Goal: Contribute content: Add original content to the website for others to see

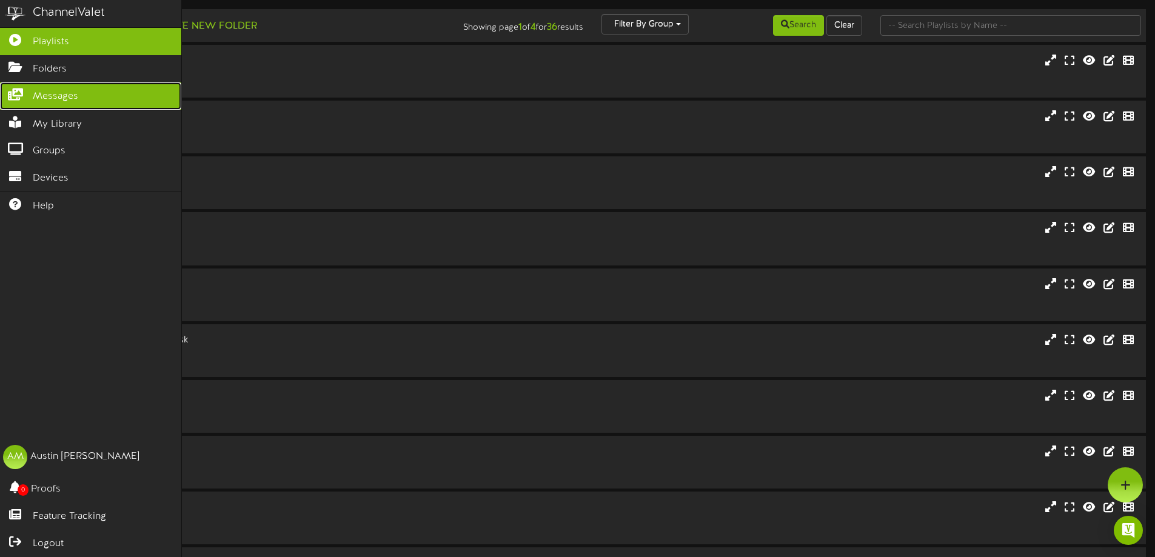
click at [15, 89] on icon at bounding box center [15, 93] width 30 height 9
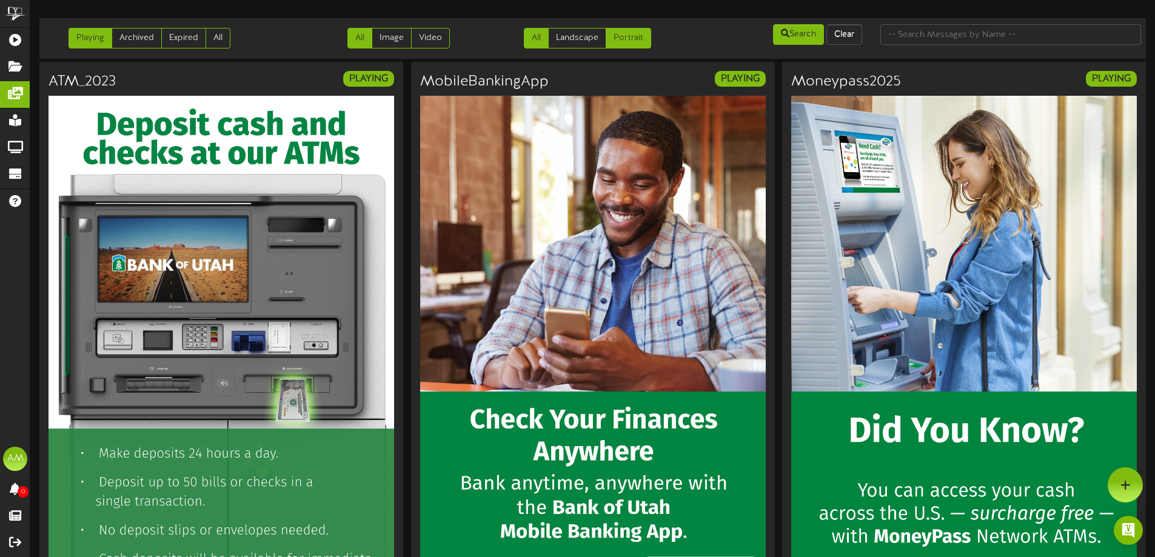
click at [610, 38] on link "Portrait" at bounding box center [628, 38] width 45 height 21
click at [583, 35] on link "Landscape" at bounding box center [577, 38] width 58 height 21
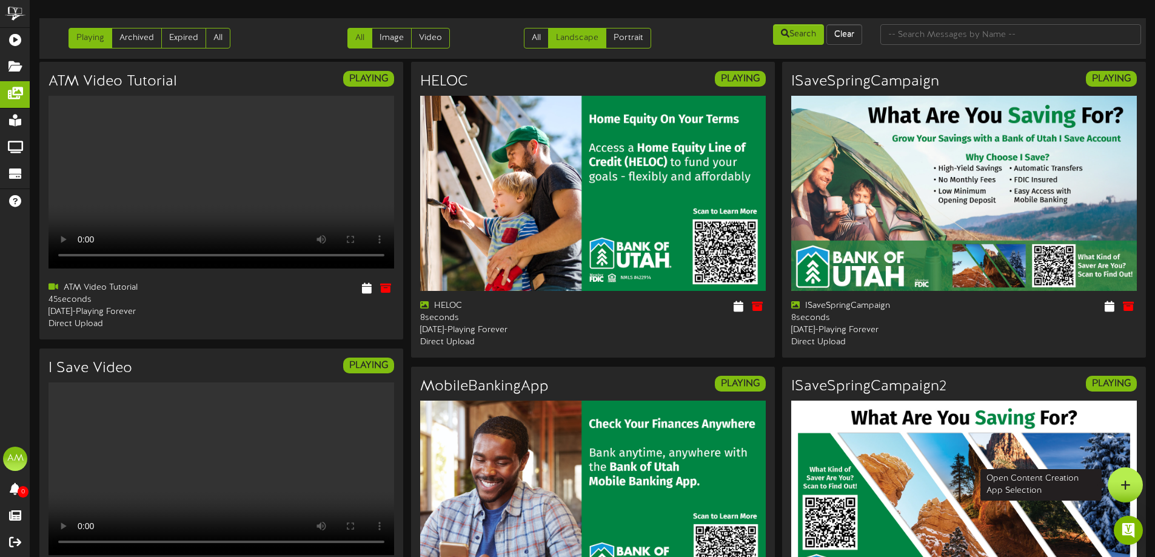
click at [1126, 473] on div at bounding box center [1125, 484] width 35 height 35
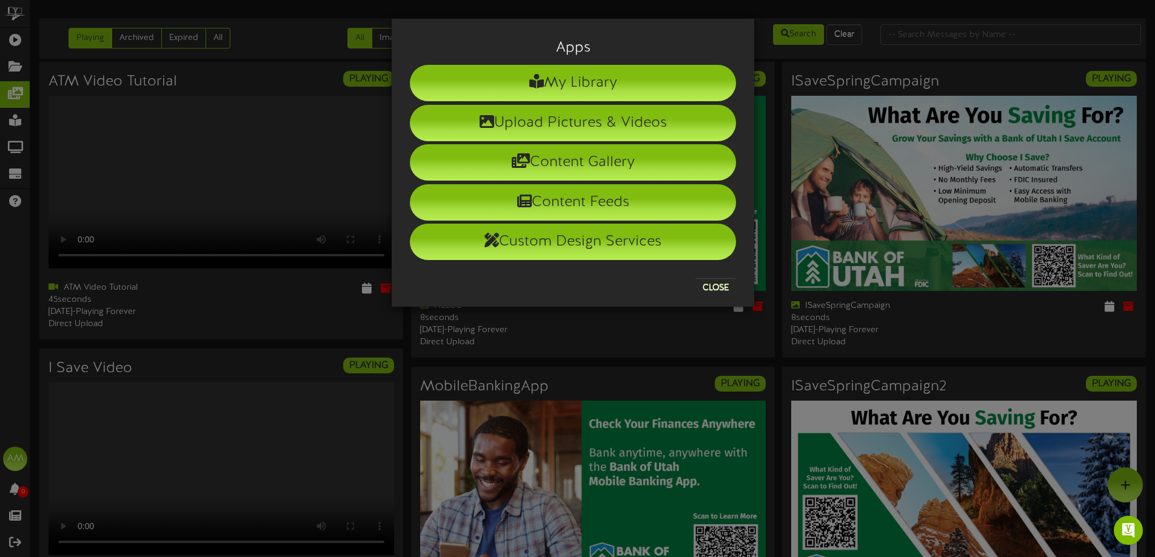
click at [948, 336] on div "Apps My Library Upload Pictures & Videos Content Gallery Content Feeds Custom D…" at bounding box center [577, 278] width 1155 height 557
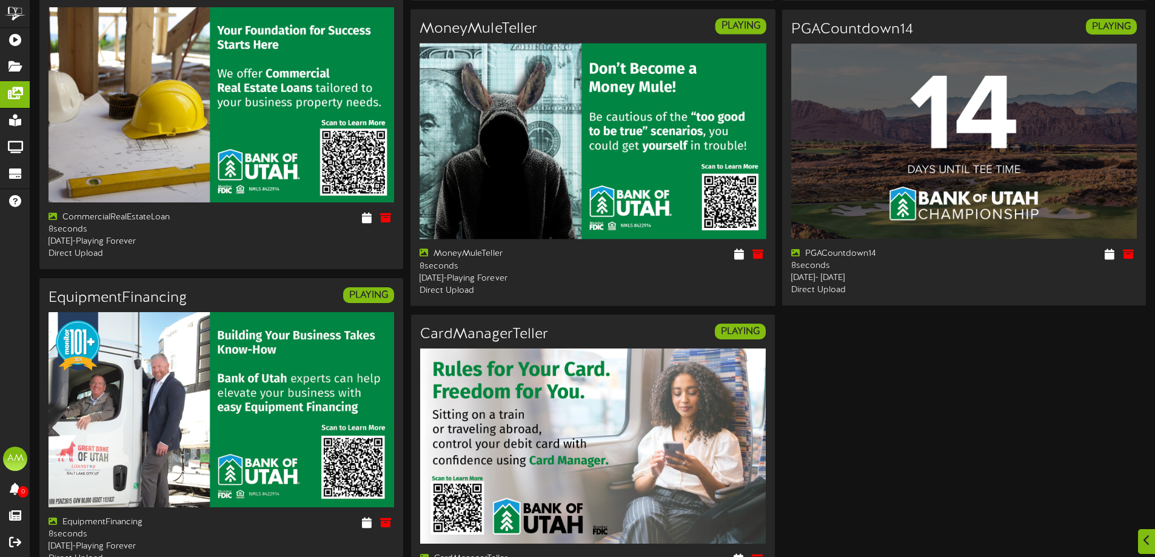
scroll to position [1677, 0]
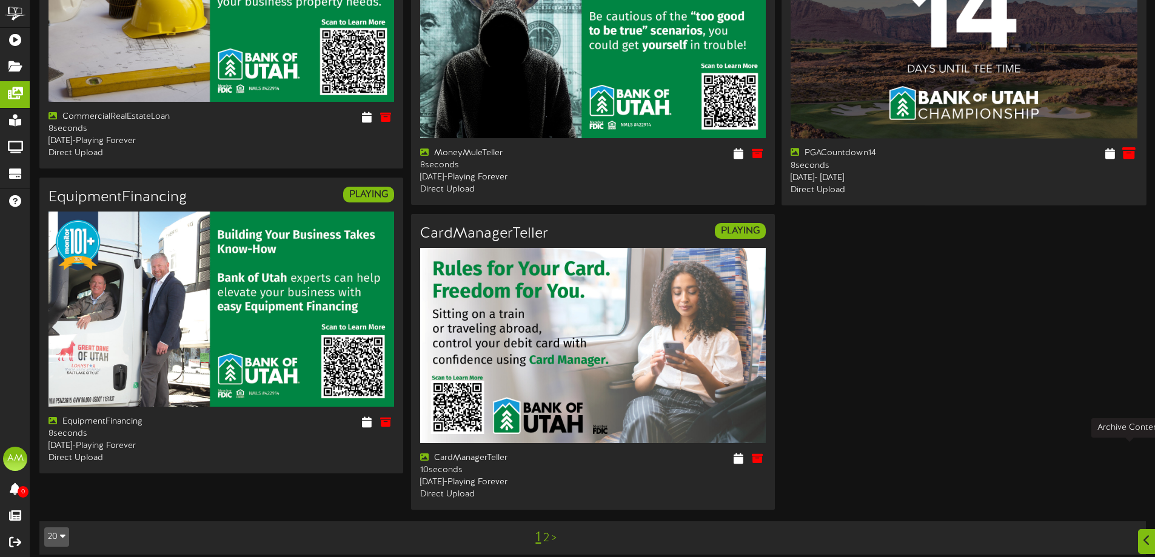
click at [1129, 160] on icon at bounding box center [1128, 153] width 13 height 13
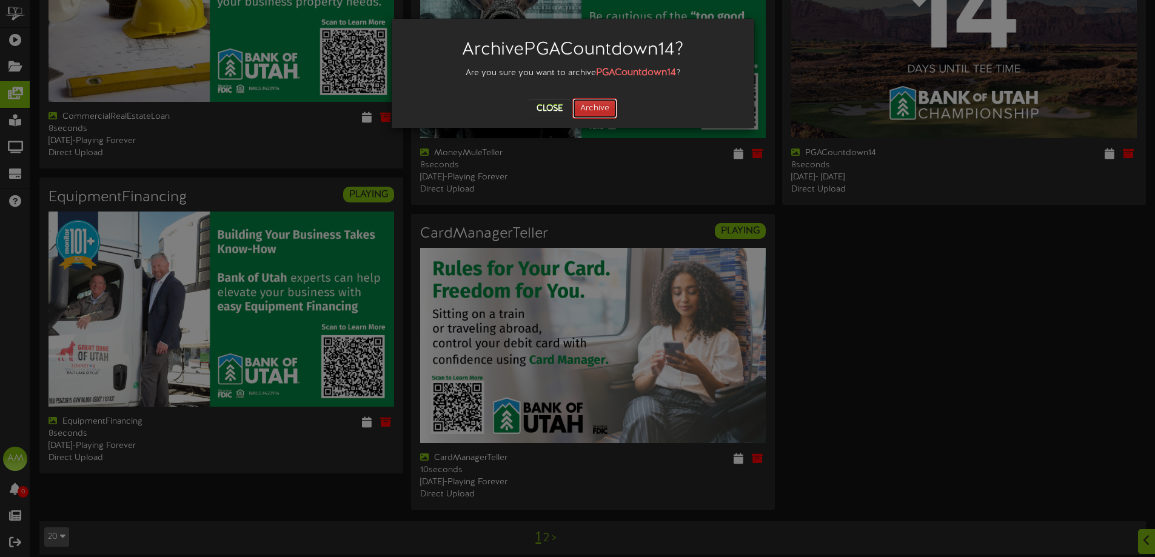
click at [594, 114] on button "Archive" at bounding box center [594, 108] width 45 height 21
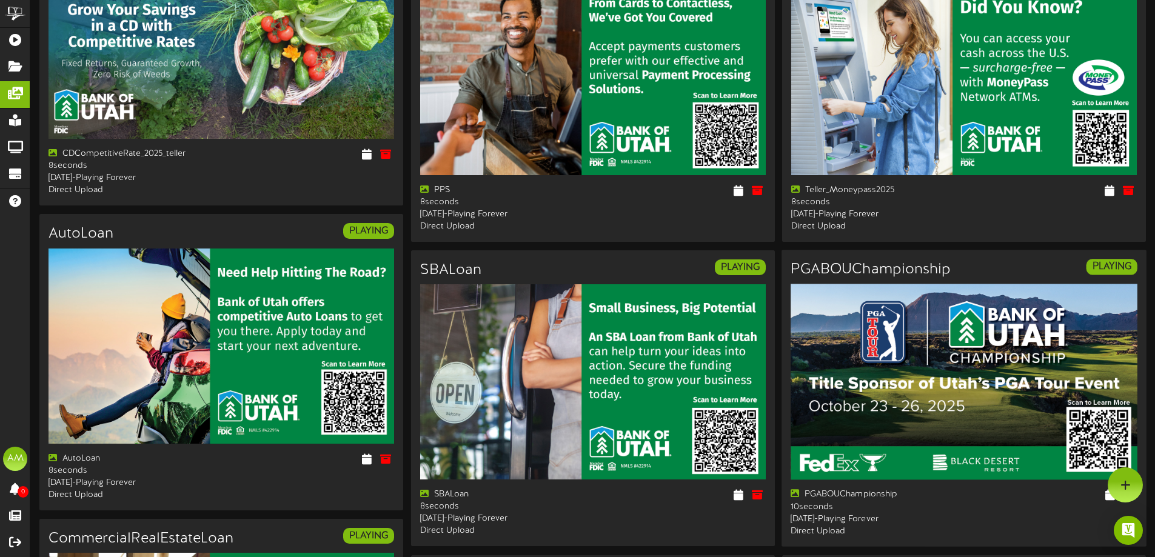
scroll to position [909, 0]
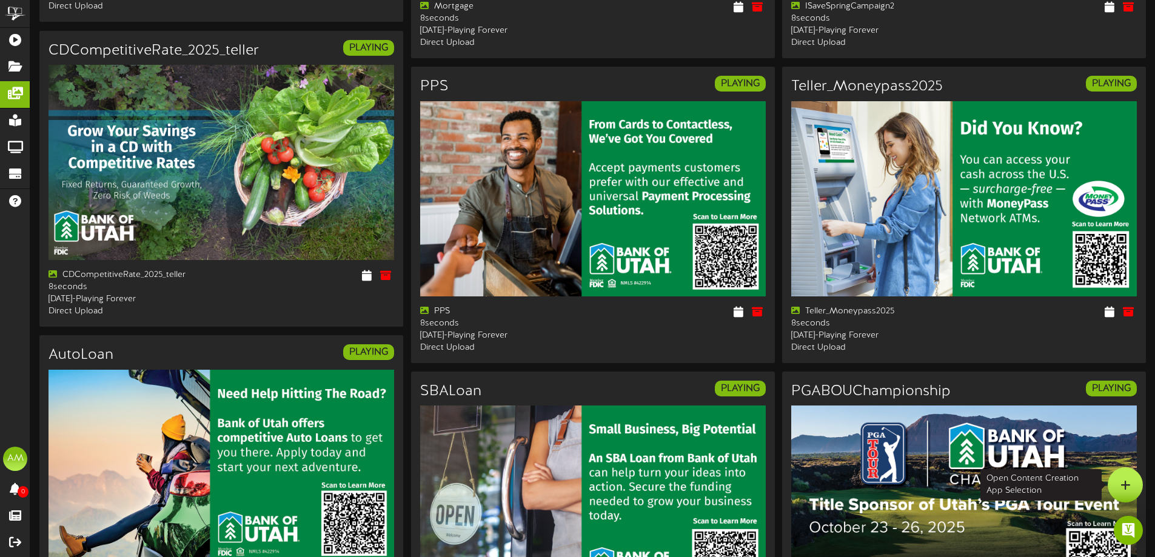
click at [1114, 481] on div at bounding box center [1125, 484] width 35 height 35
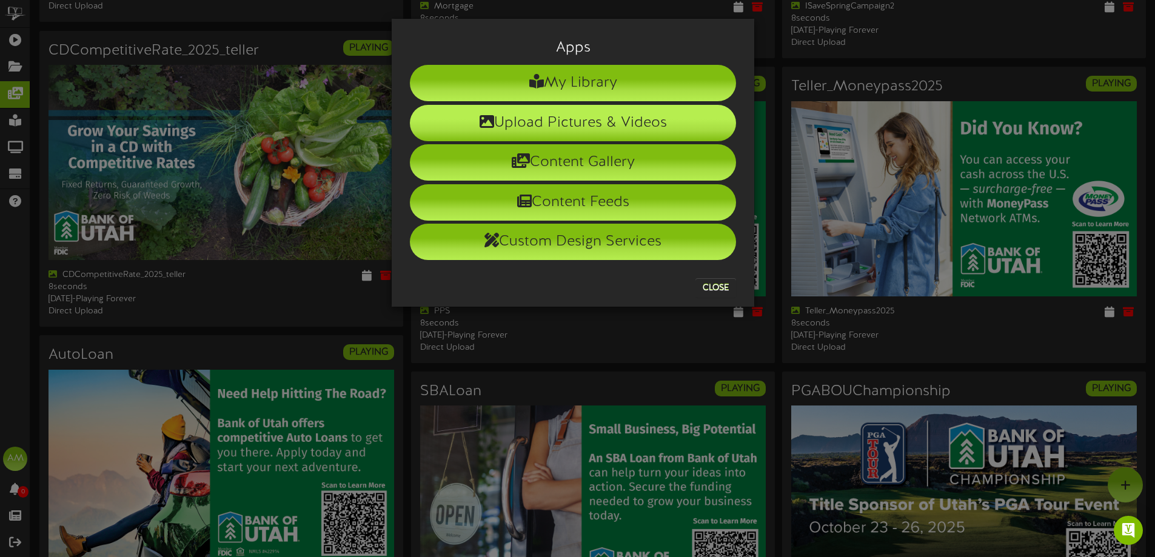
click at [596, 116] on li "Upload Pictures & Videos" at bounding box center [573, 123] width 326 height 36
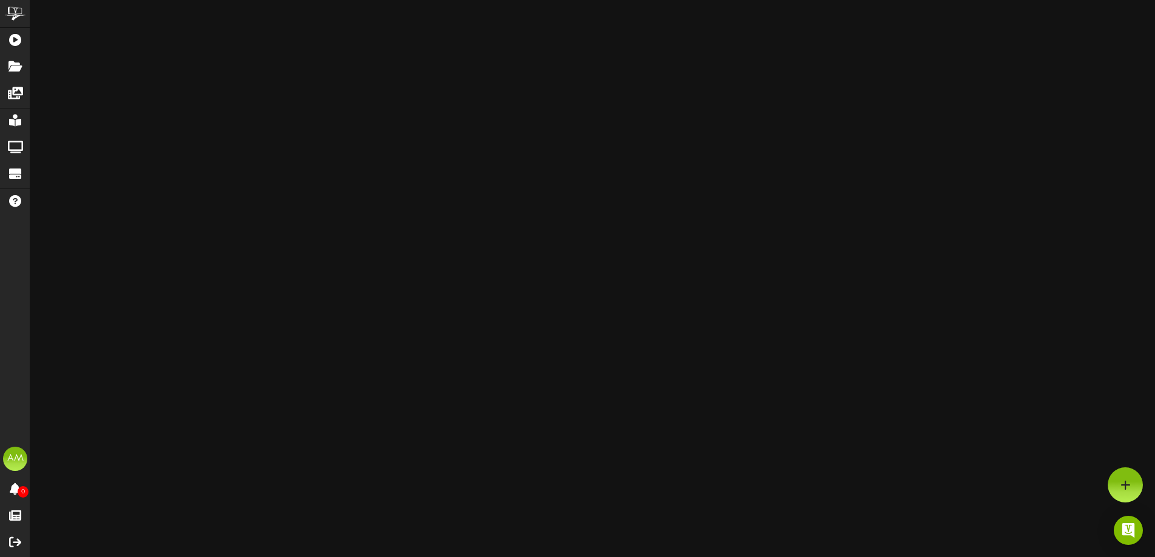
scroll to position [853, 0]
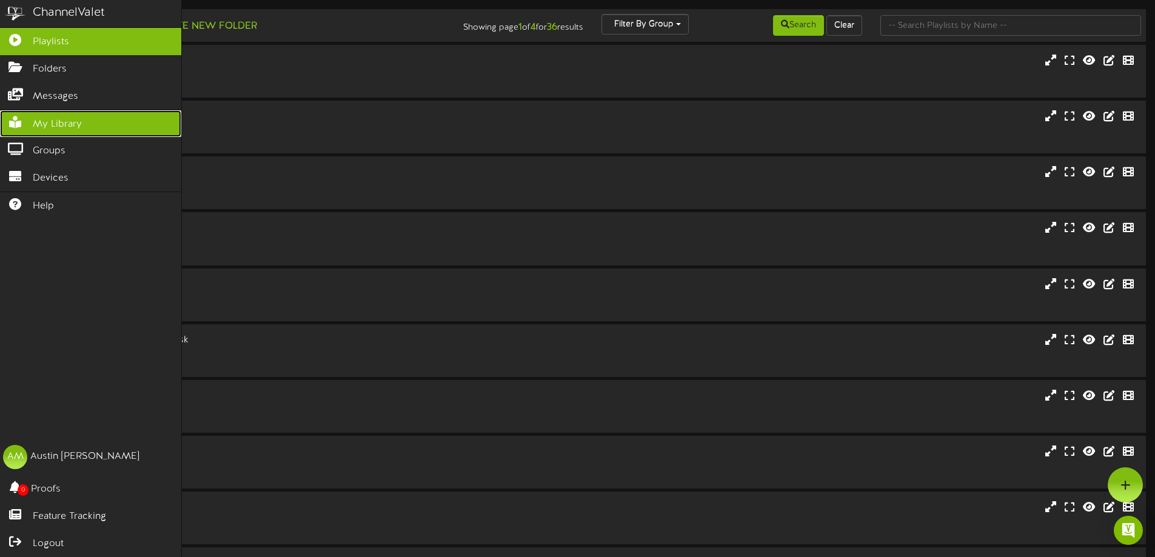
click at [53, 127] on span "My Library" at bounding box center [57, 125] width 49 height 14
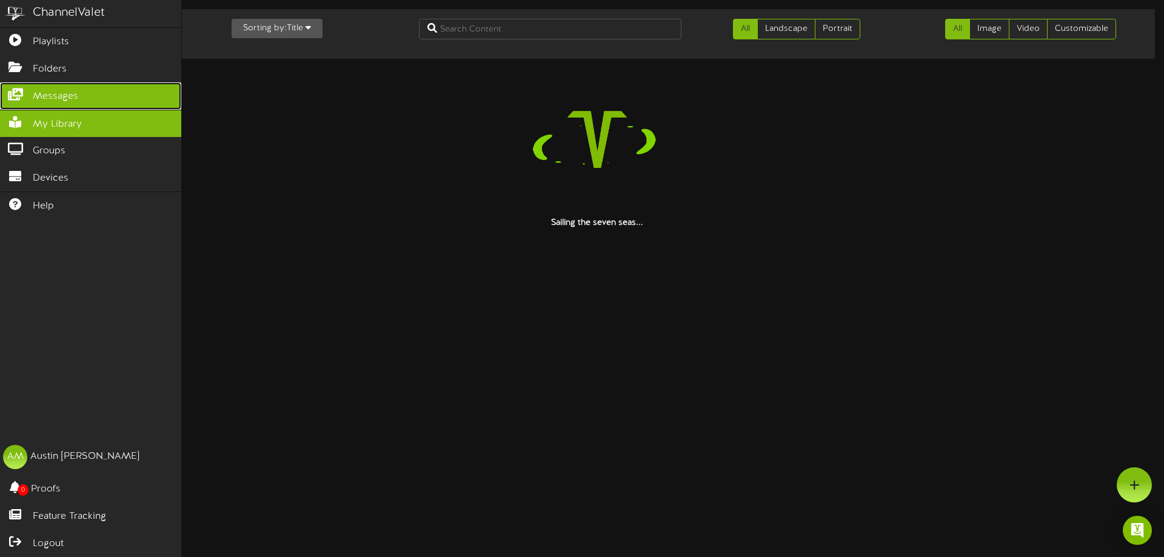
click at [52, 99] on span "Messages" at bounding box center [55, 97] width 45 height 14
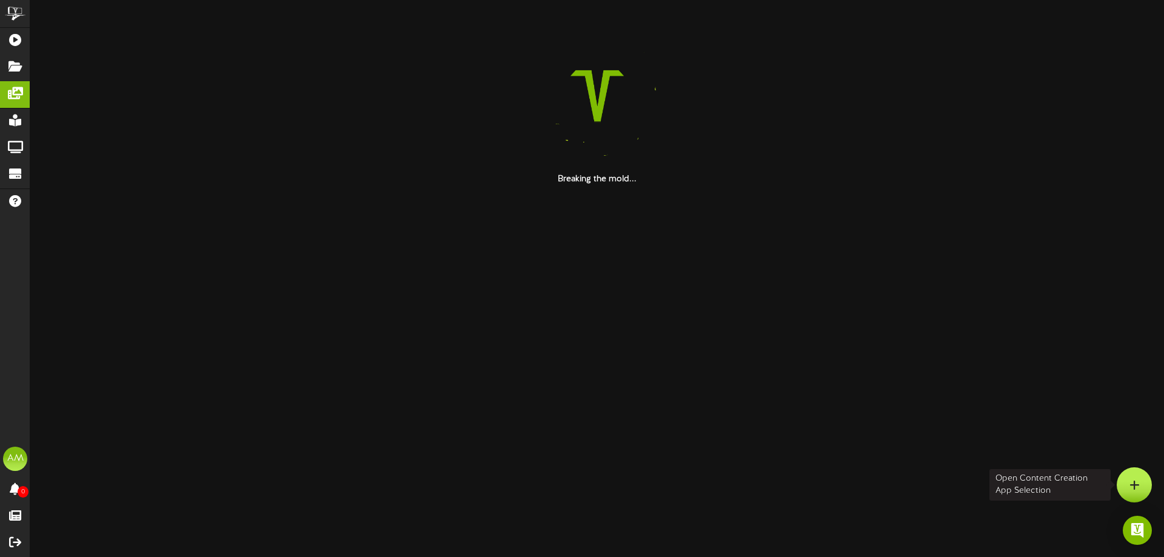
click at [1137, 484] on div at bounding box center [1134, 484] width 35 height 35
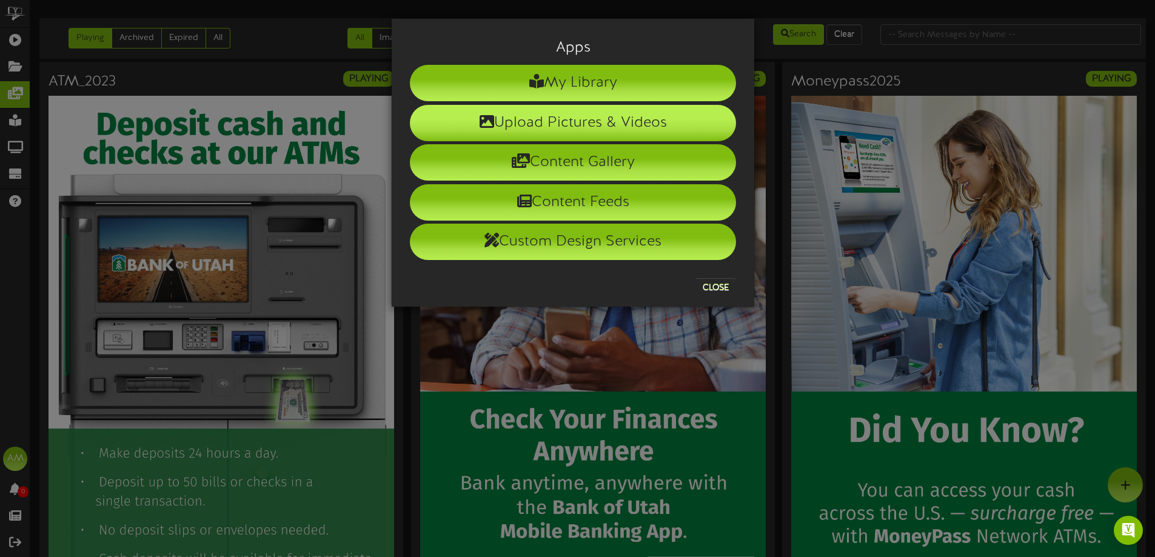
click at [529, 127] on li "Upload Pictures & Videos" at bounding box center [573, 123] width 326 height 36
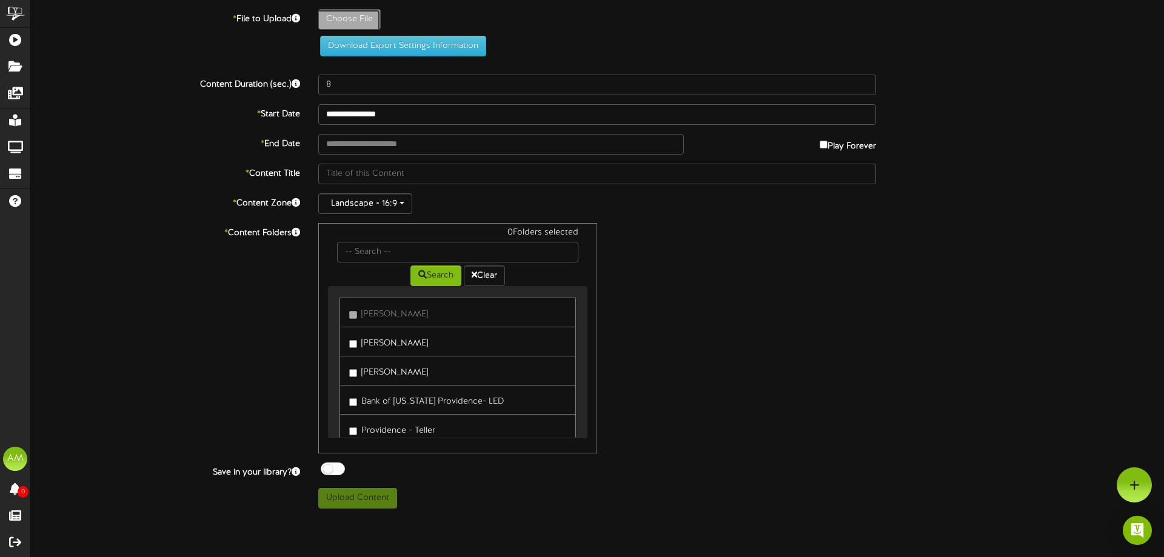
type input "**********"
type input "PGACountdown13"
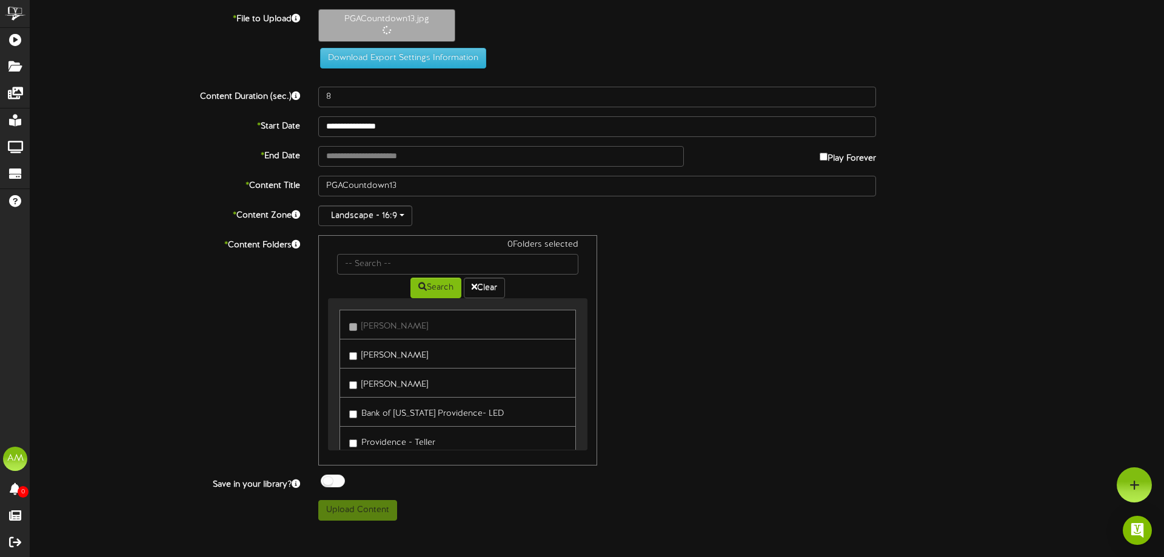
click at [368, 349] on div "0 Folders selected Search Clear [PERSON_NAME] Kiosk [PERSON_NAME]" at bounding box center [457, 350] width 279 height 230
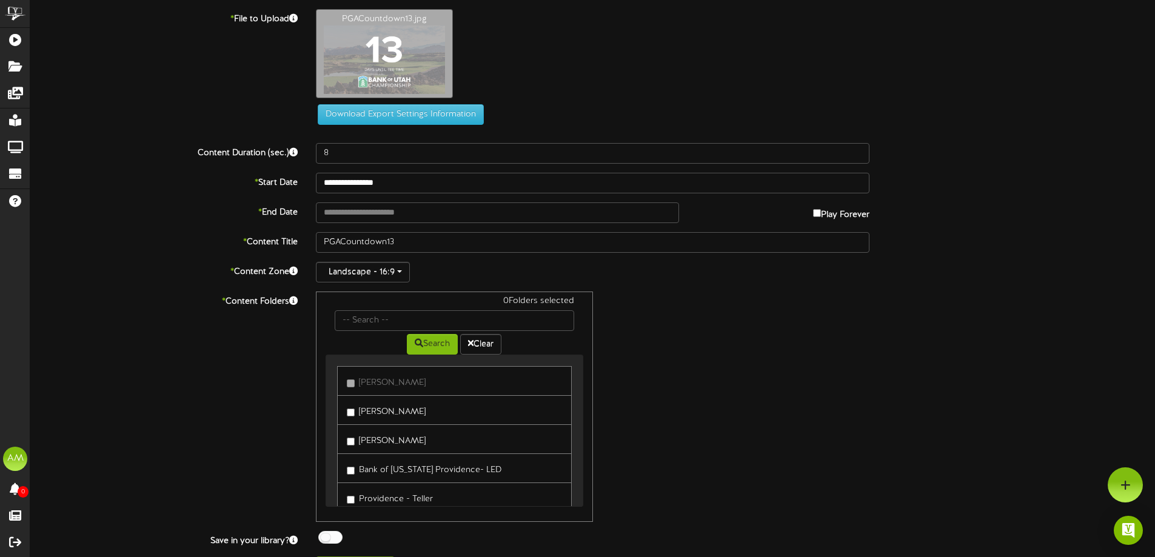
click at [389, 430] on link "[PERSON_NAME]" at bounding box center [454, 439] width 234 height 30
click at [363, 438] on label "[PERSON_NAME]" at bounding box center [386, 439] width 79 height 16
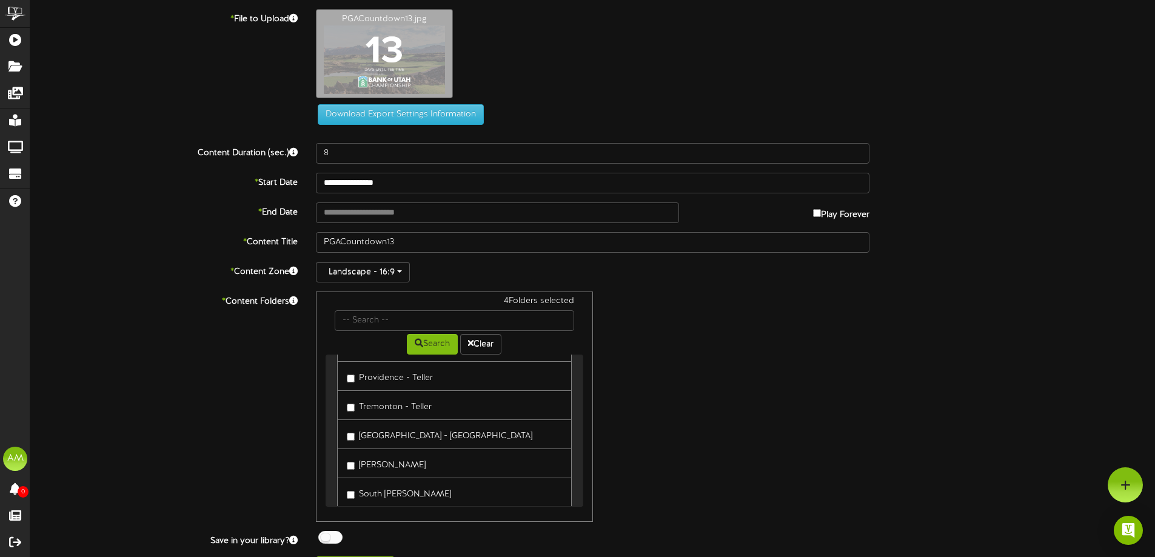
click at [353, 430] on label "[GEOGRAPHIC_DATA] - [GEOGRAPHIC_DATA]" at bounding box center [440, 434] width 186 height 16
click at [355, 461] on label "[PERSON_NAME]" at bounding box center [386, 463] width 79 height 16
click at [356, 487] on label "South [PERSON_NAME]" at bounding box center [399, 492] width 104 height 16
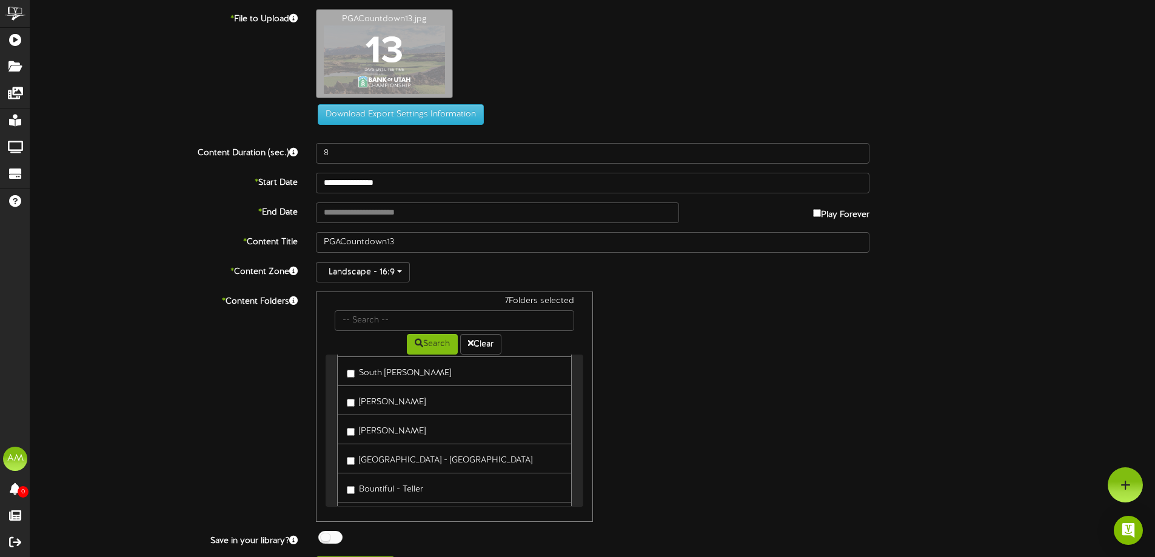
click at [357, 409] on link "[PERSON_NAME]" at bounding box center [454, 401] width 234 height 30
click at [357, 406] on label "[PERSON_NAME]" at bounding box center [386, 400] width 79 height 16
click at [360, 425] on label "[PERSON_NAME]" at bounding box center [386, 429] width 79 height 16
drag, startPoint x: 375, startPoint y: 460, endPoint x: 377, endPoint y: 471, distance: 11.2
click at [375, 460] on label "[GEOGRAPHIC_DATA] - [GEOGRAPHIC_DATA]" at bounding box center [440, 458] width 186 height 16
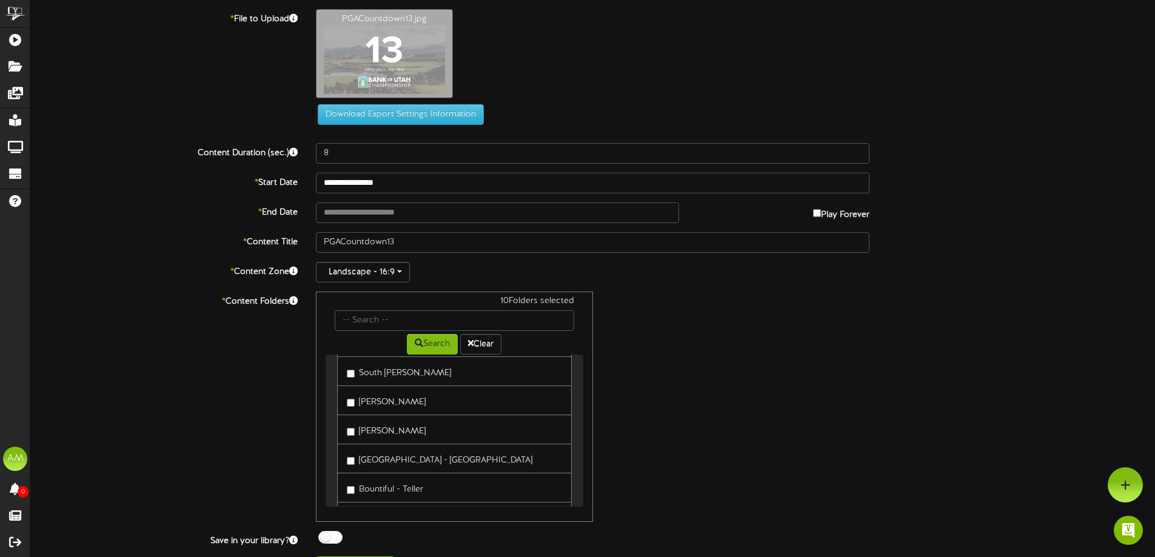
click at [373, 484] on label "Bountiful - Teller" at bounding box center [385, 488] width 76 height 16
click at [363, 406] on link "Redwood - Teller" at bounding box center [454, 396] width 234 height 30
click at [364, 398] on label "Redwood - Teller" at bounding box center [387, 395] width 80 height 16
click at [369, 426] on label "Heber City - Teller" at bounding box center [389, 424] width 84 height 16
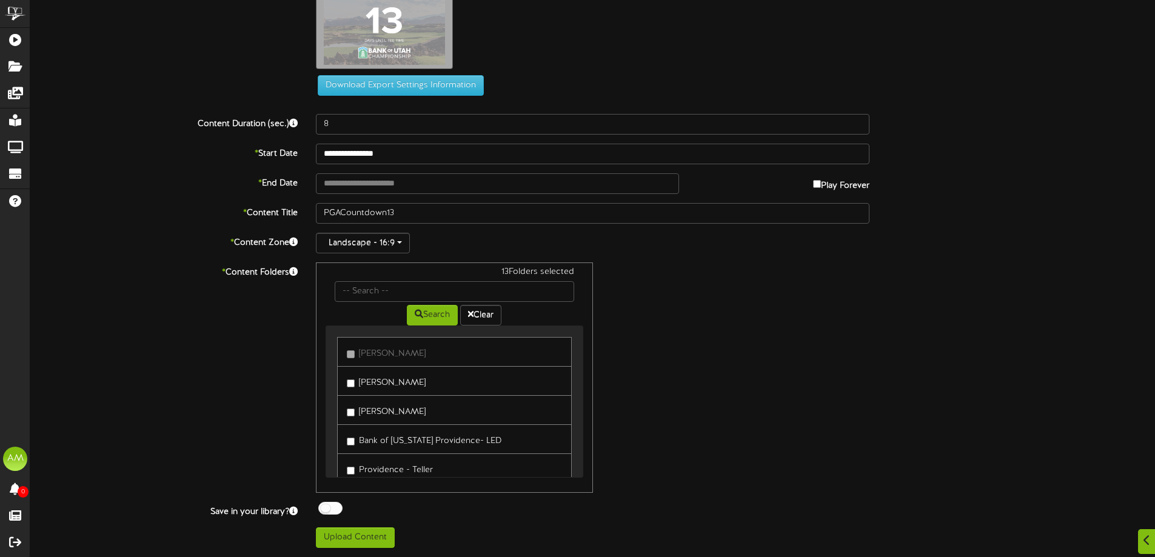
scroll to position [182, 0]
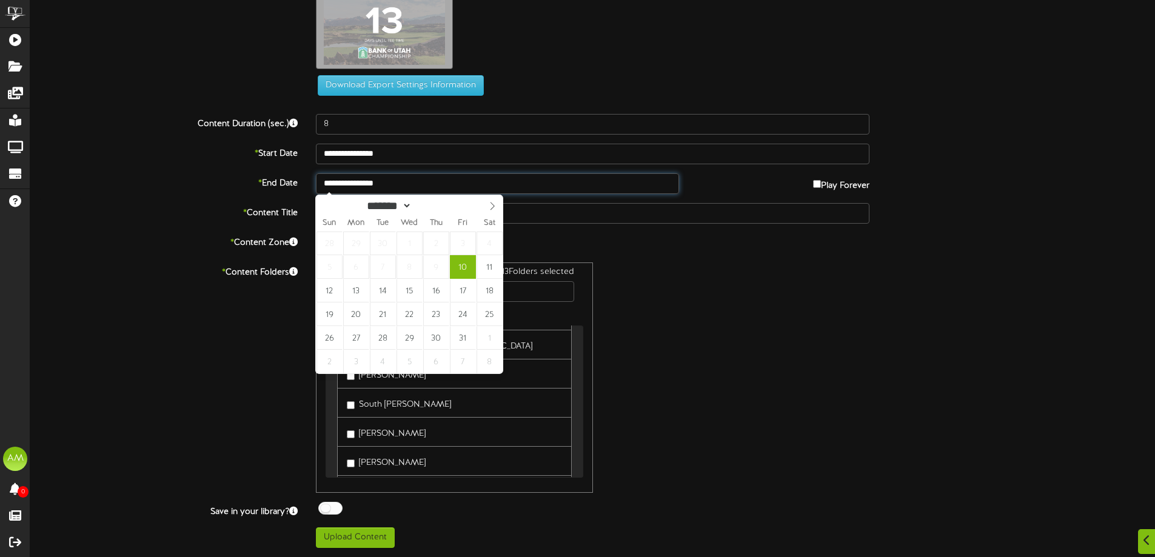
drag, startPoint x: 367, startPoint y: 179, endPoint x: 361, endPoint y: 178, distance: 6.1
click at [361, 178] on input "**********" at bounding box center [497, 183] width 363 height 21
type input "**********"
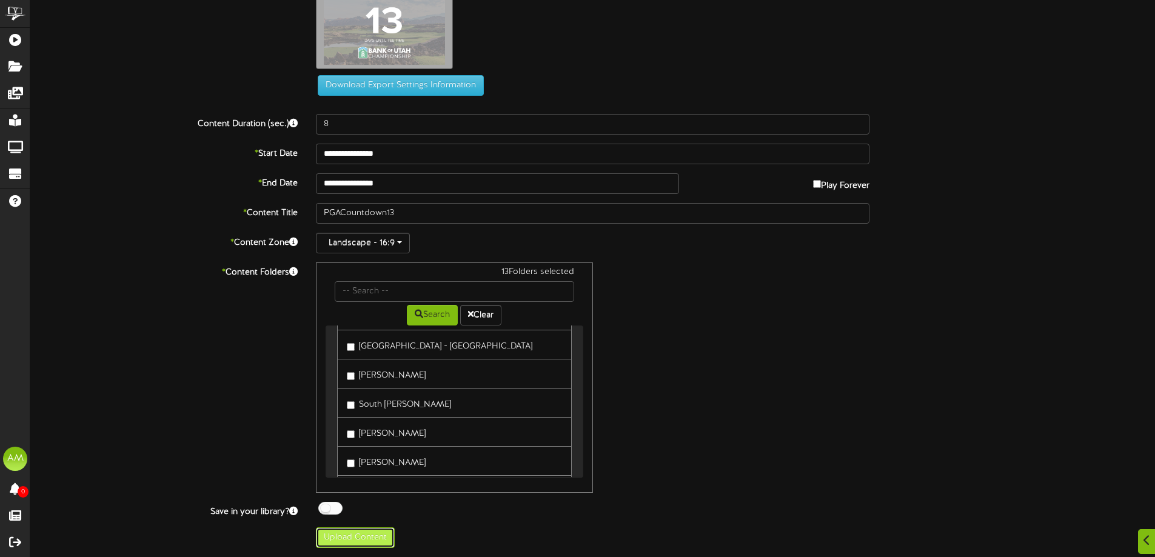
click at [367, 535] on button "Upload Content" at bounding box center [355, 537] width 79 height 21
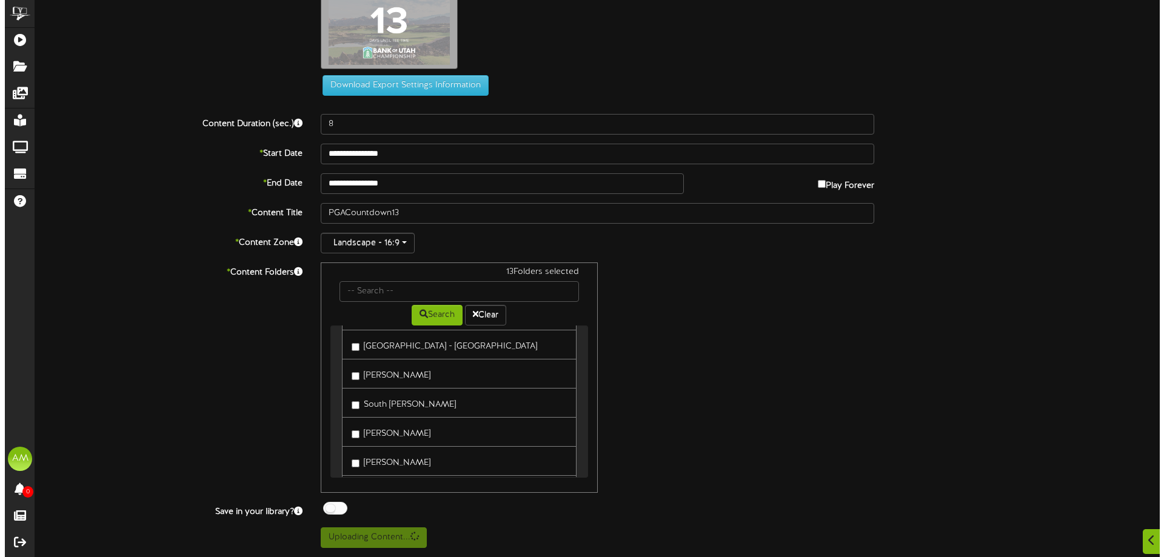
scroll to position [0, 0]
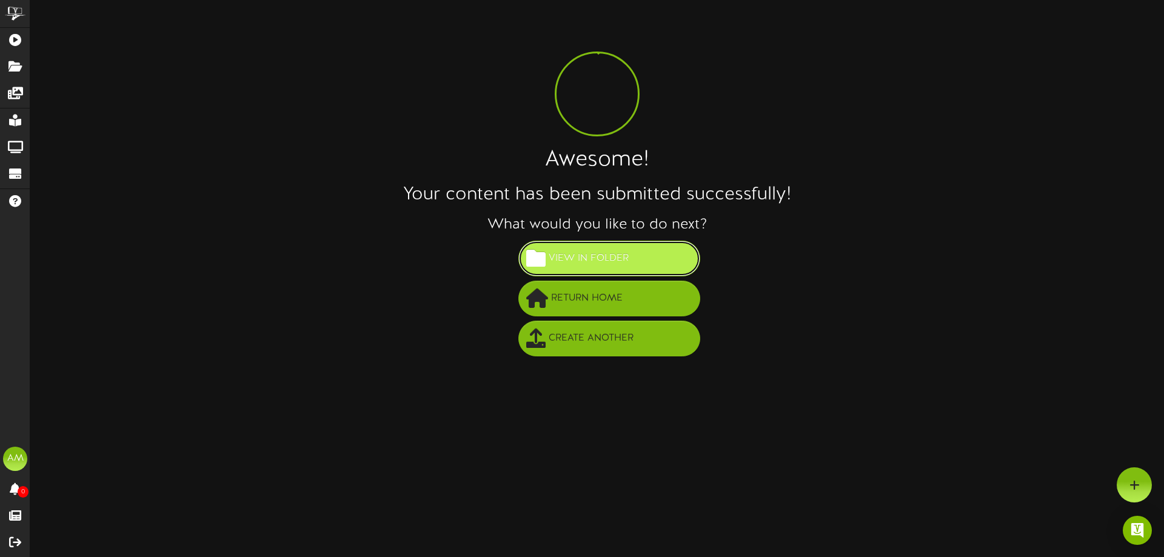
click at [594, 253] on span "View in Folder" at bounding box center [589, 259] width 86 height 20
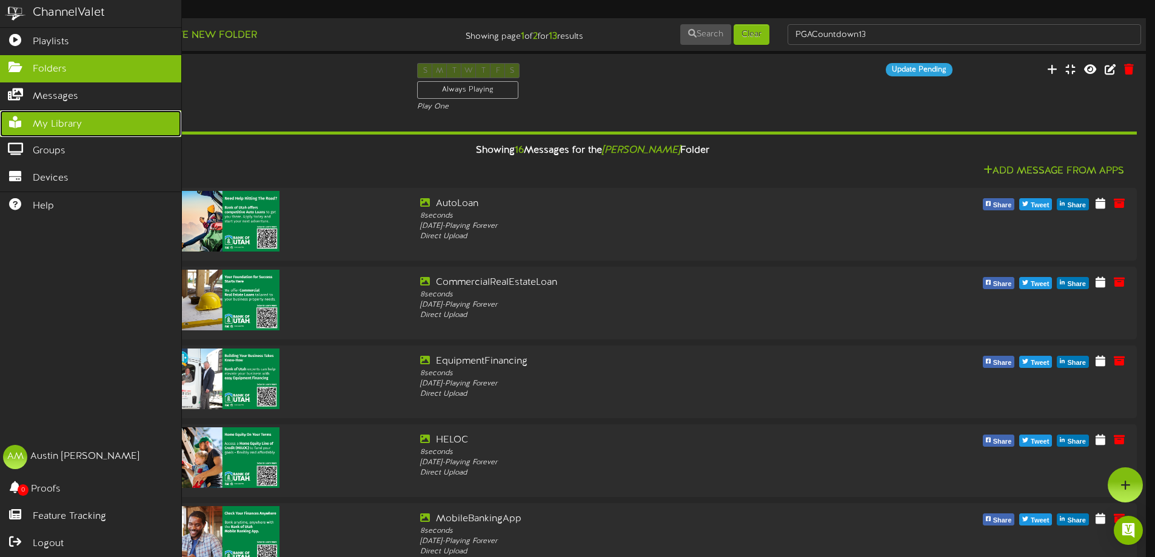
click at [35, 119] on span "My Library" at bounding box center [57, 125] width 49 height 14
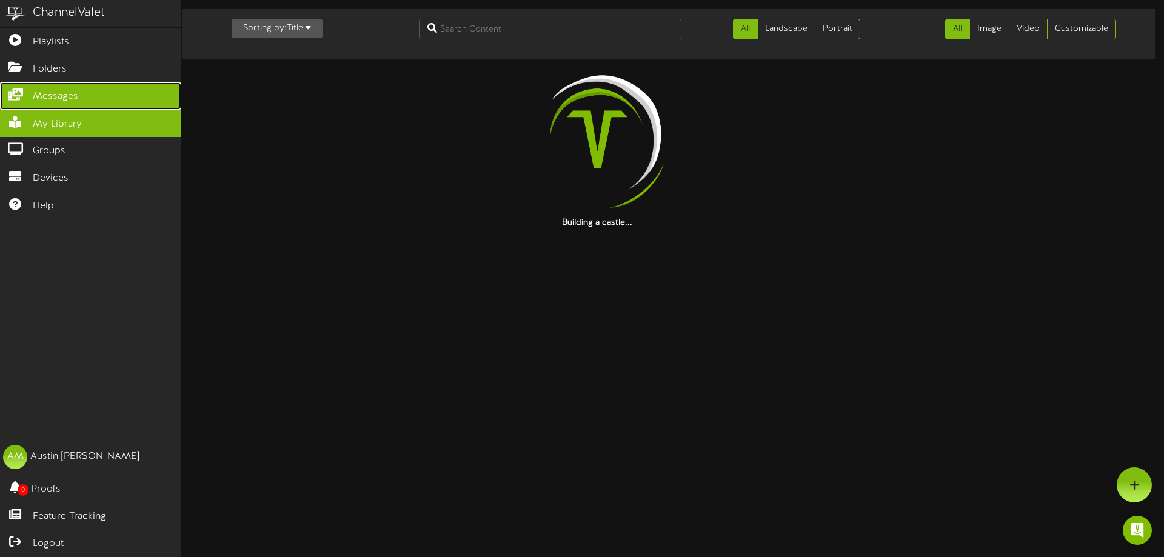
click at [38, 92] on span "Messages" at bounding box center [55, 97] width 45 height 14
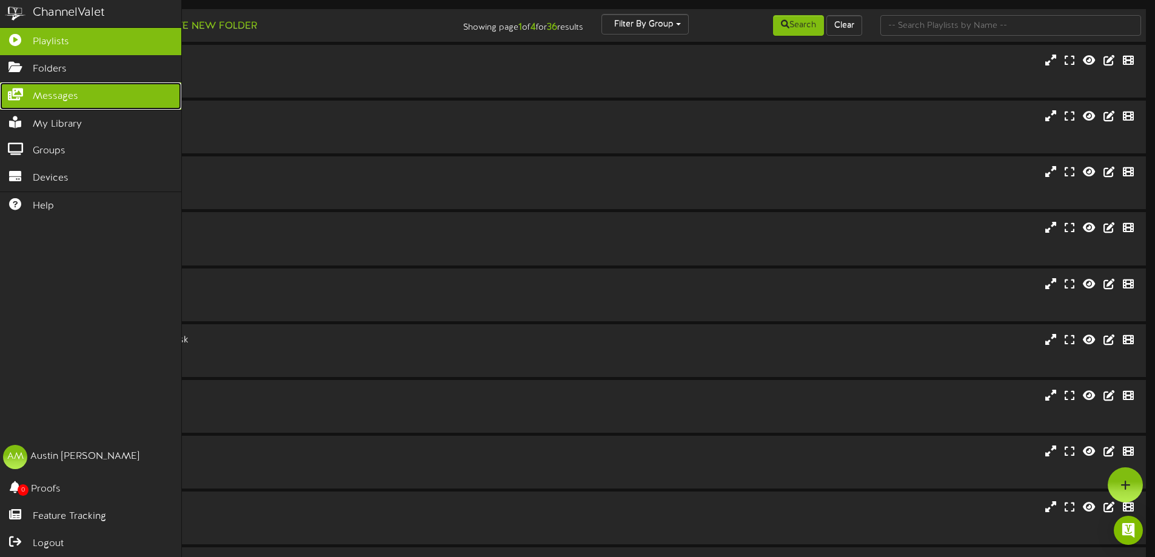
click at [49, 102] on link "Messages" at bounding box center [90, 95] width 181 height 27
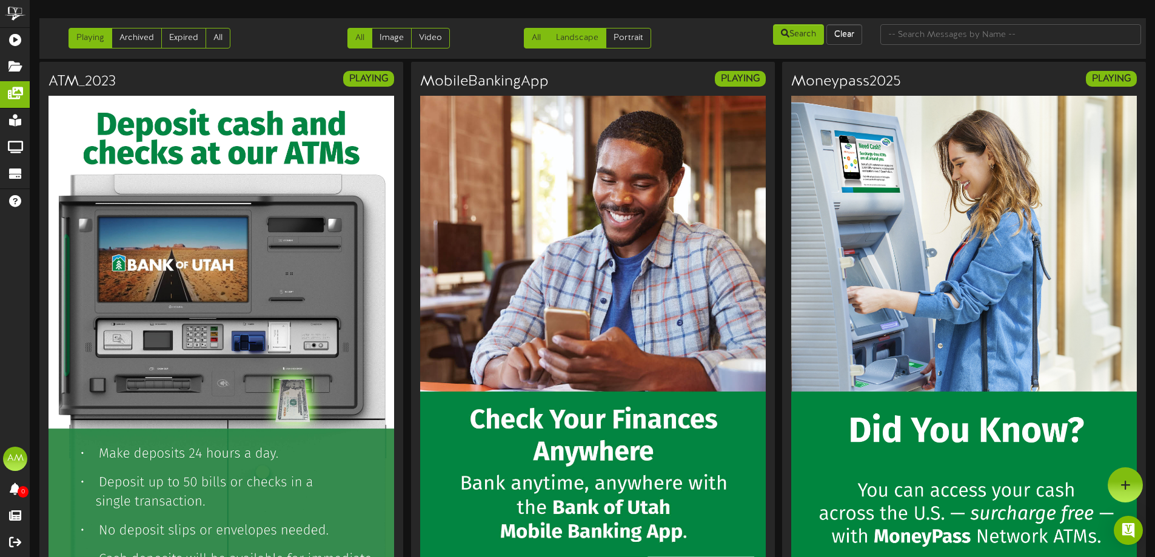
click at [589, 39] on link "Landscape" at bounding box center [577, 38] width 58 height 21
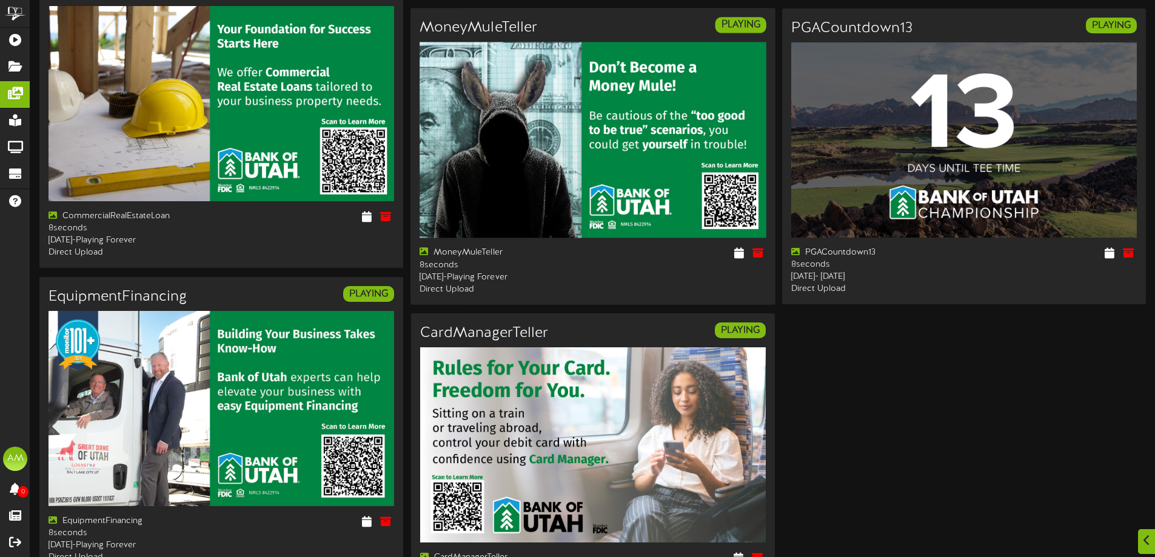
scroll to position [1677, 0]
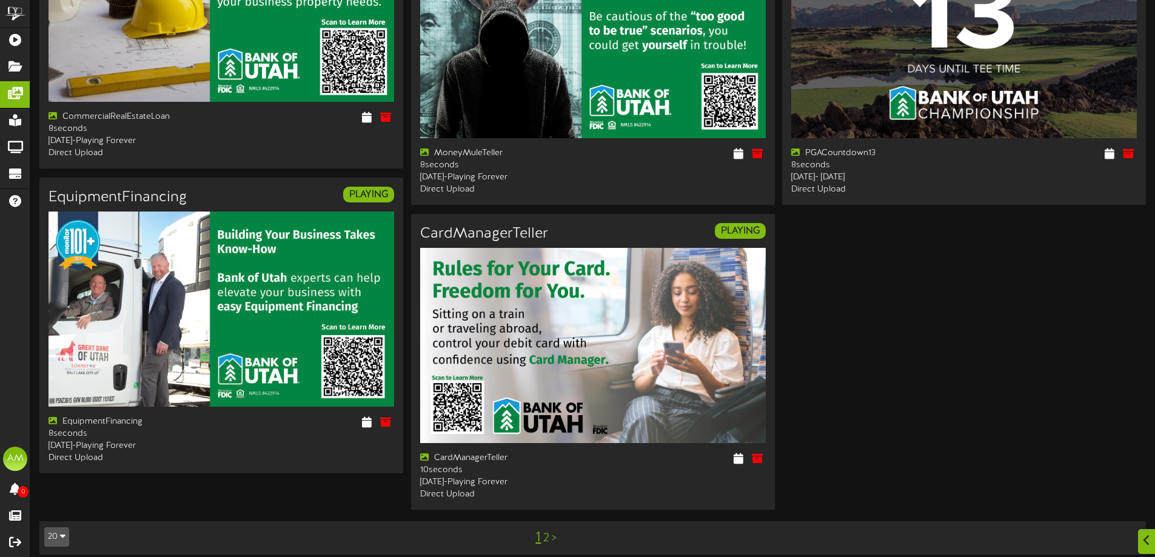
click at [547, 532] on link "2" at bounding box center [546, 538] width 6 height 13
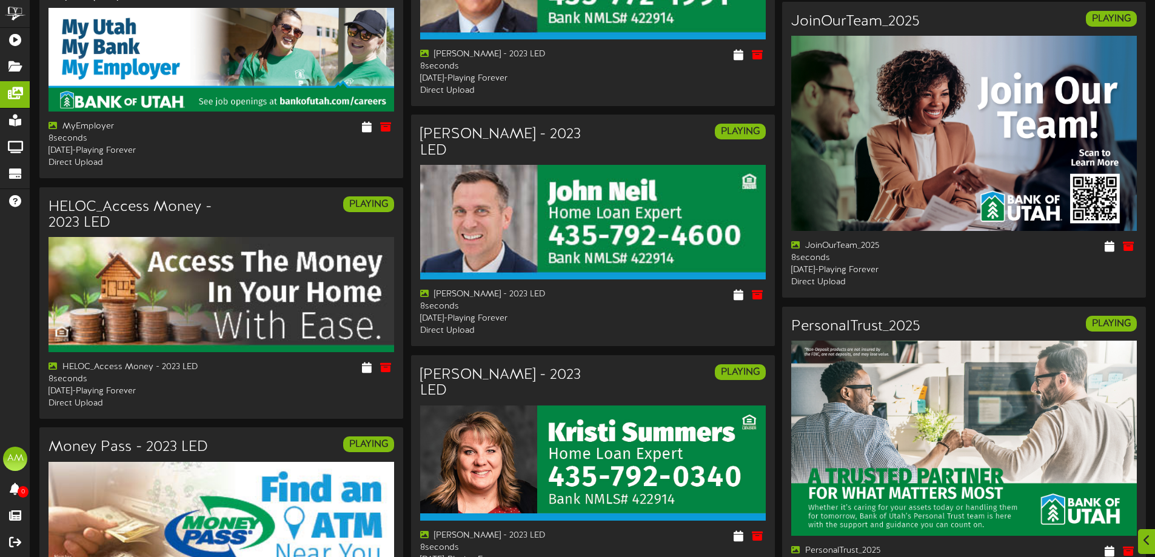
scroll to position [1044, 0]
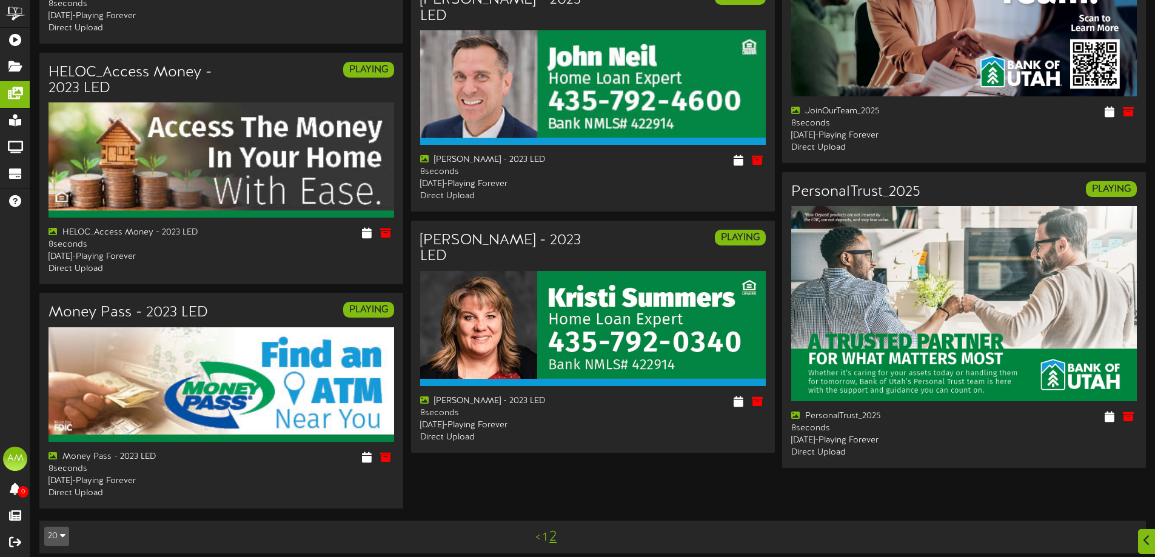
click at [546, 531] on link "1" at bounding box center [545, 537] width 4 height 13
